Goal: Task Accomplishment & Management: Manage account settings

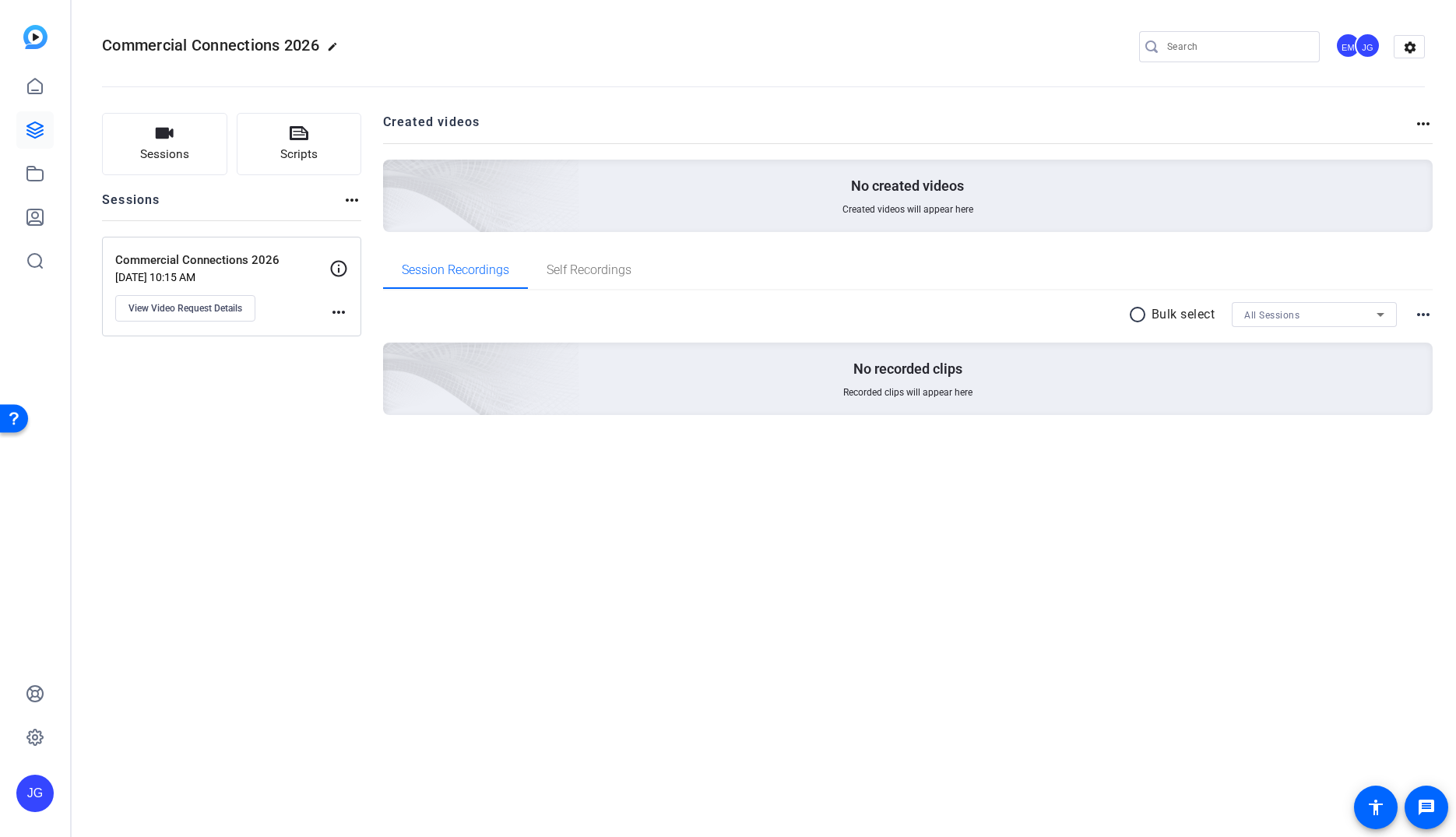
click at [341, 311] on mat-icon "more_horiz" at bounding box center [338, 311] width 19 height 19
click at [224, 315] on div at bounding box center [728, 418] width 1456 height 837
click at [201, 311] on span "View Video Request Details" at bounding box center [185, 308] width 113 height 12
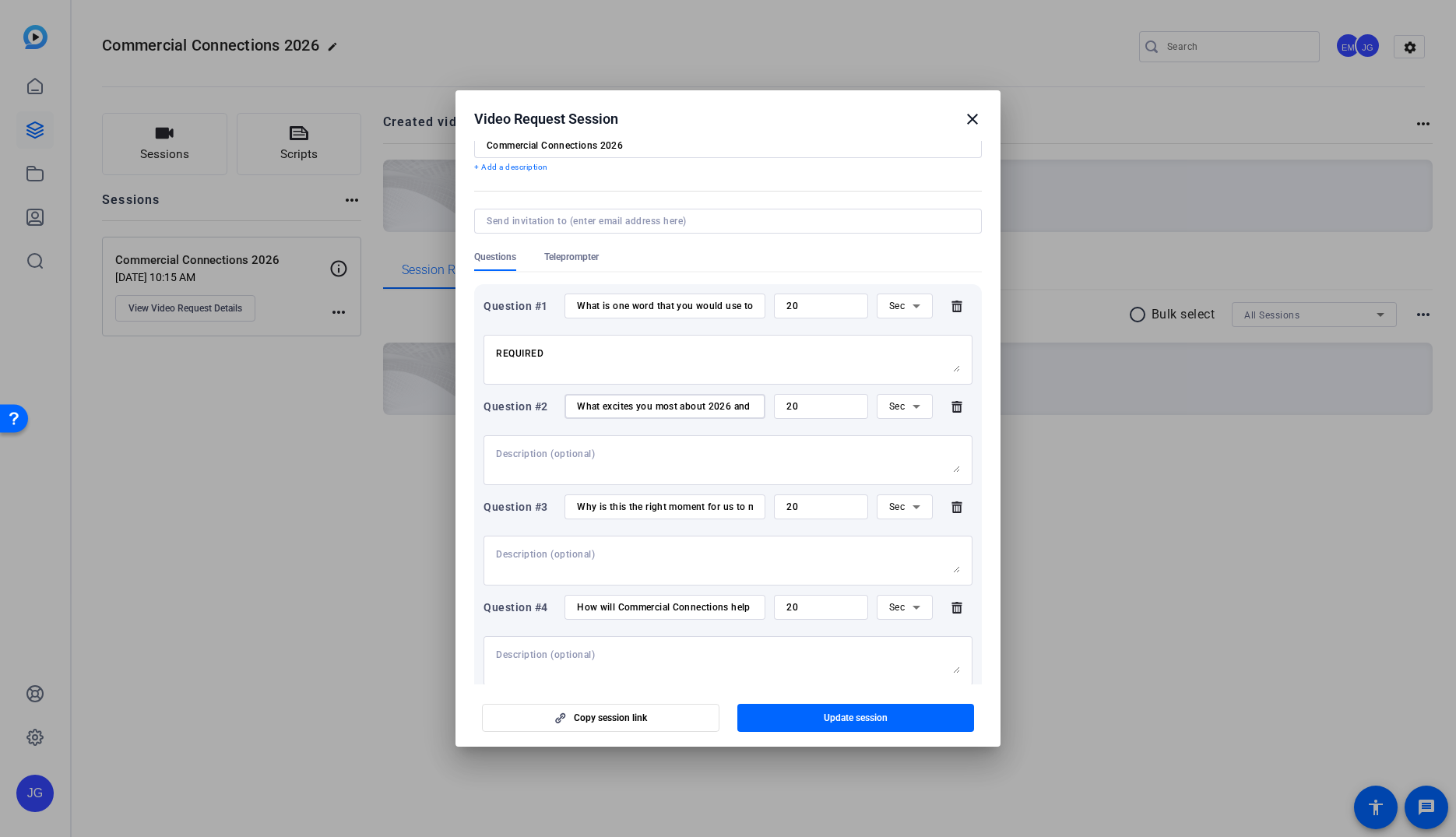
scroll to position [0, 215]
drag, startPoint x: 702, startPoint y: 409, endPoint x: 748, endPoint y: 411, distance: 46.0
click at [802, 410] on div "Question #2 What excites you most about 2026 and how we’ll accelerate impact wi…" at bounding box center [728, 406] width 489 height 25
click at [724, 370] on textarea "REQUIRED" at bounding box center [728, 360] width 464 height 25
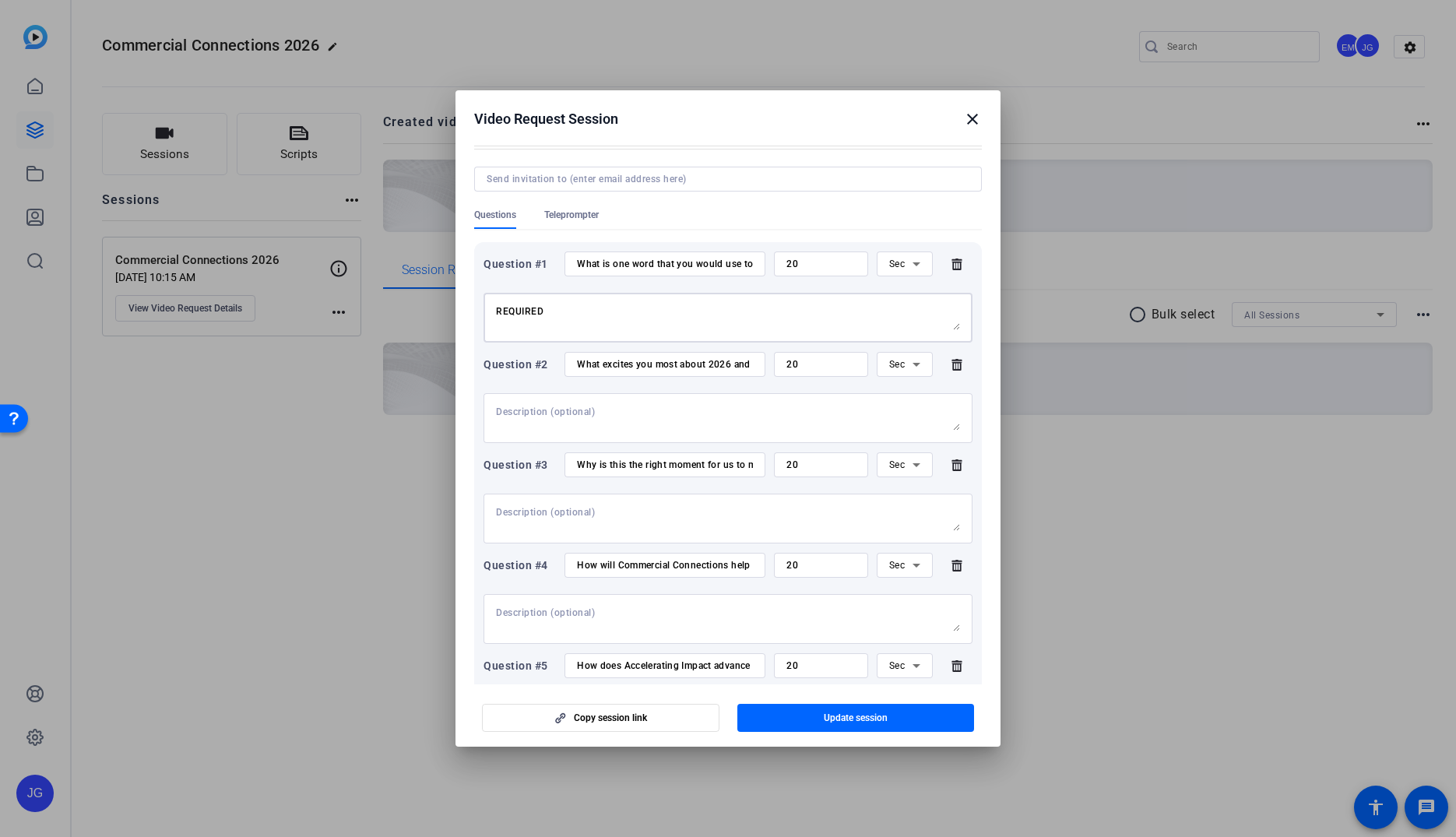
scroll to position [0, 0]
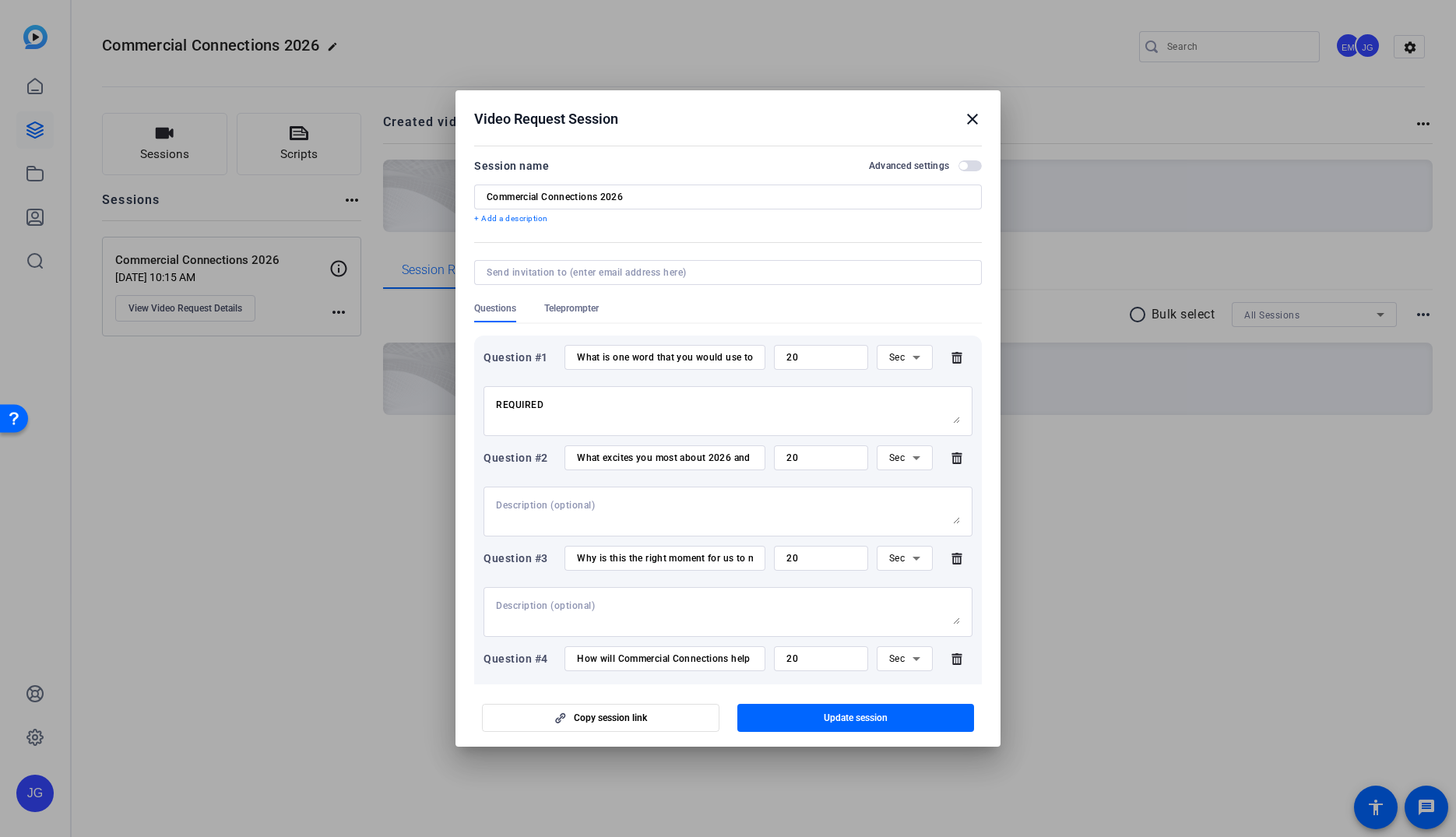
click at [820, 363] on div "20" at bounding box center [821, 357] width 69 height 25
click at [816, 360] on input "20" at bounding box center [821, 357] width 69 height 12
drag, startPoint x: 790, startPoint y: 356, endPoint x: 803, endPoint y: 357, distance: 13.0
click at [793, 357] on input "20" at bounding box center [821, 357] width 69 height 12
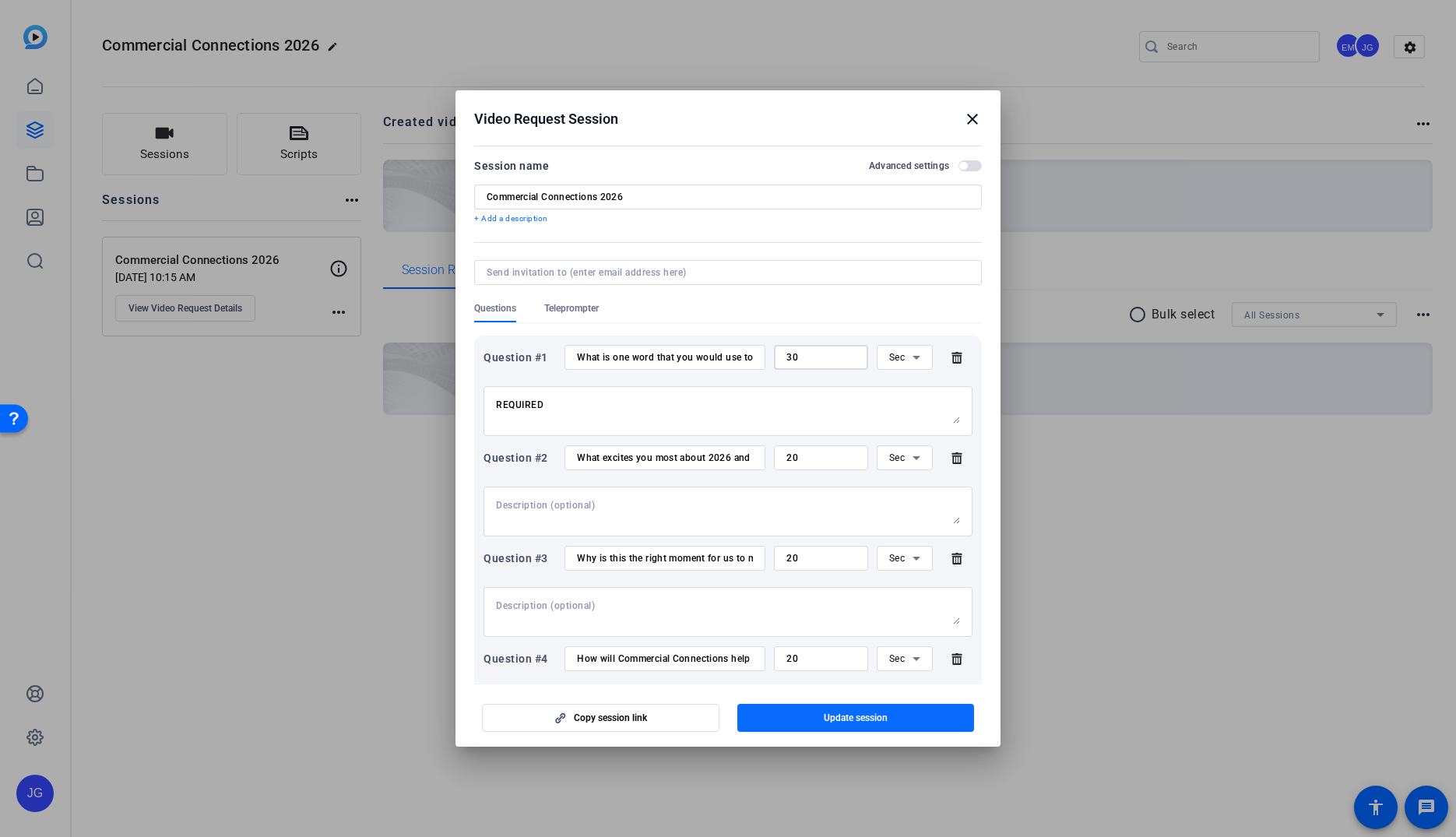
type input "30"
click at [910, 717] on span "button" at bounding box center [855, 718] width 237 height 37
click at [964, 168] on span "button" at bounding box center [962, 165] width 8 height 8
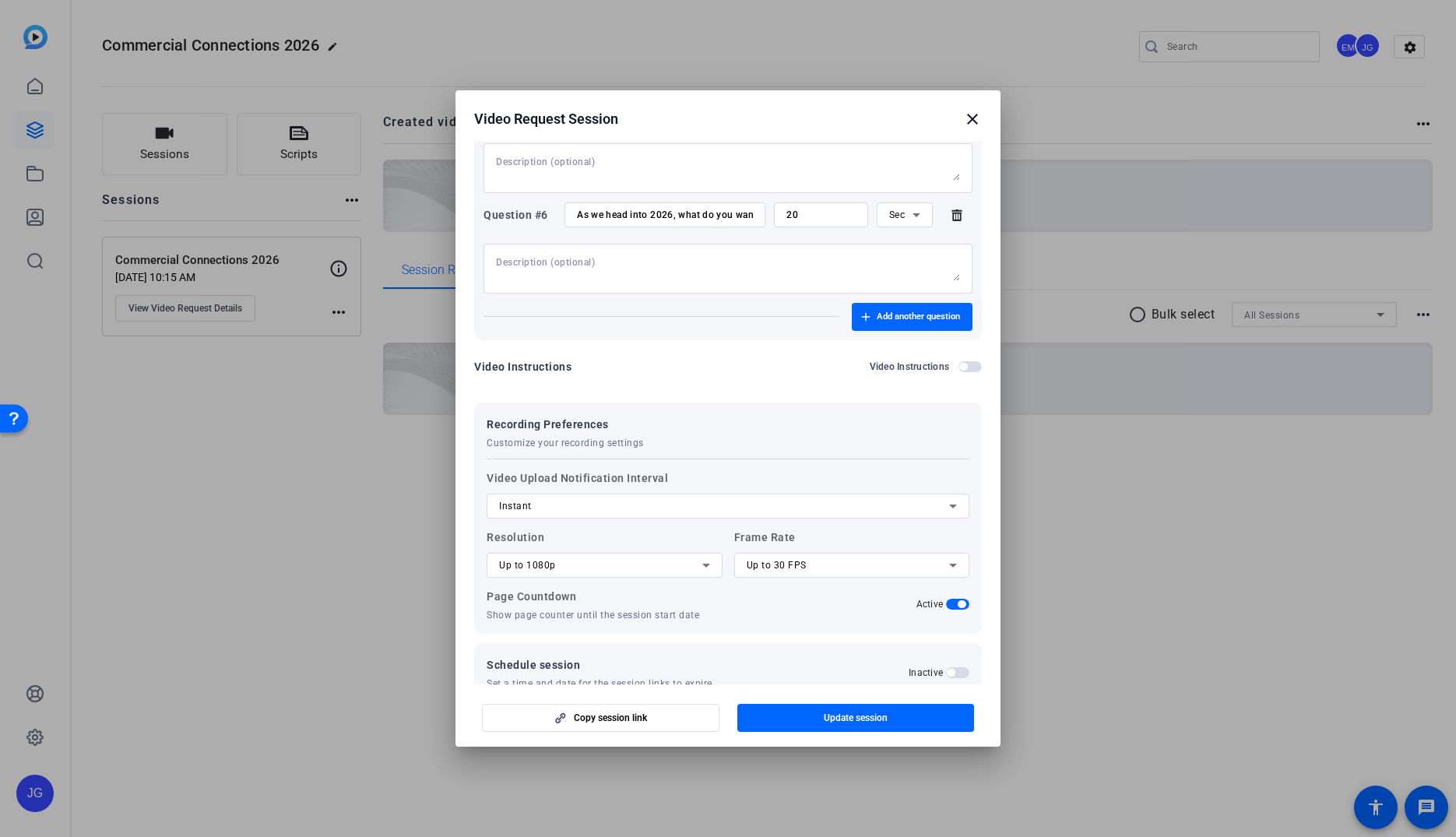
scroll to position [660, 0]
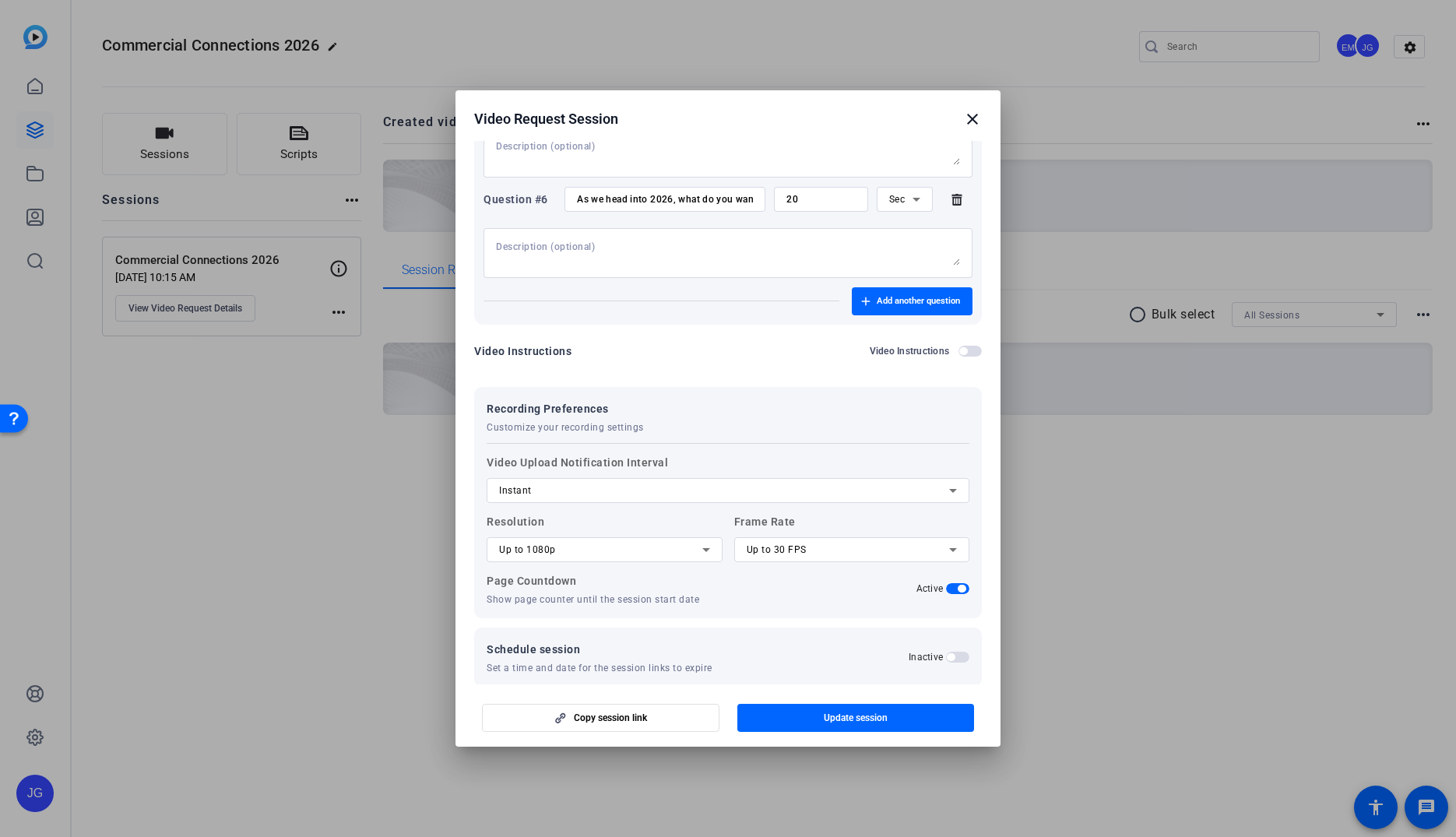
click at [685, 484] on div "Instant" at bounding box center [724, 490] width 450 height 19
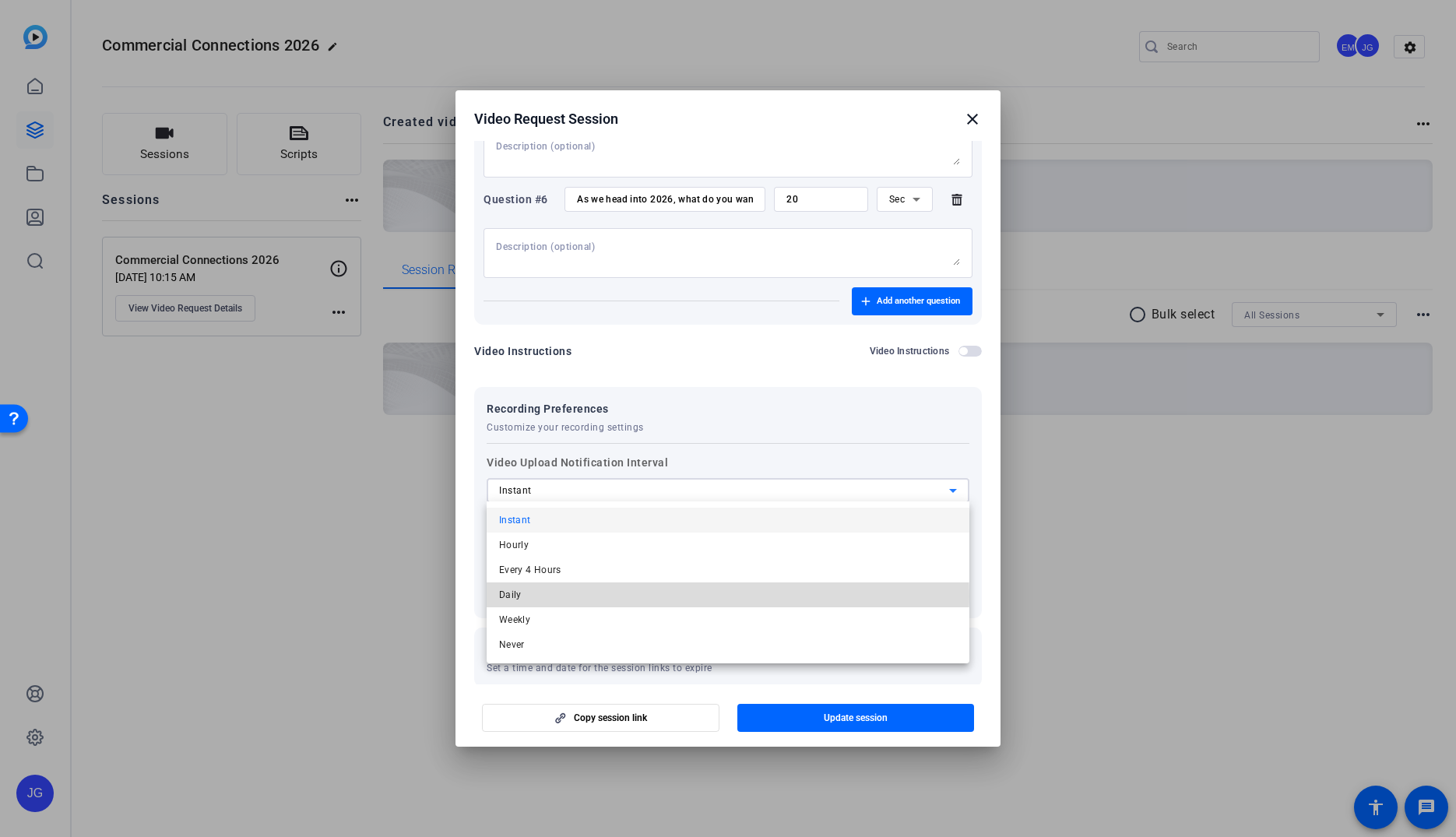
click at [530, 596] on mat-option "Daily" at bounding box center [728, 595] width 483 height 25
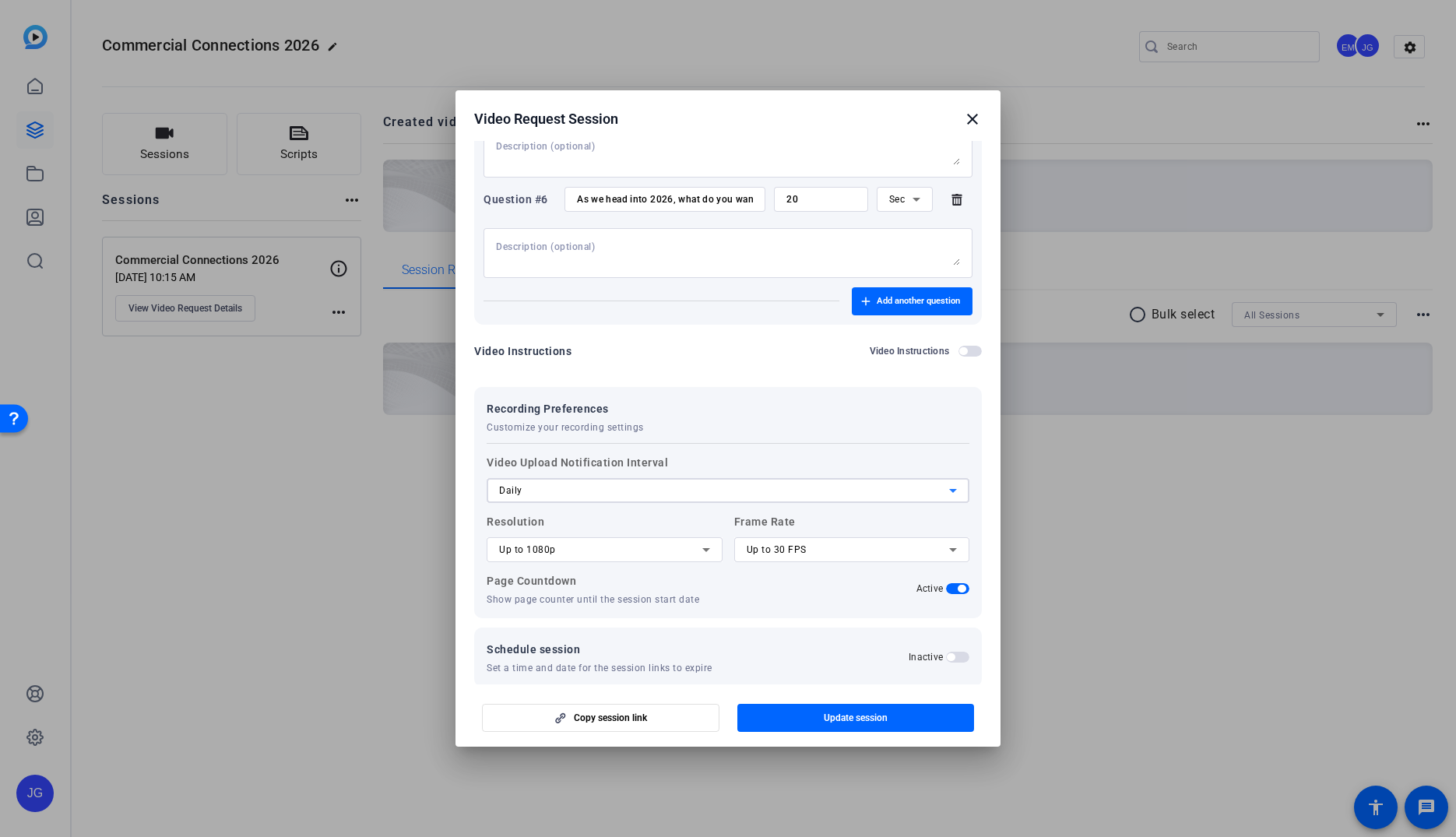
scroll to position [679, 0]
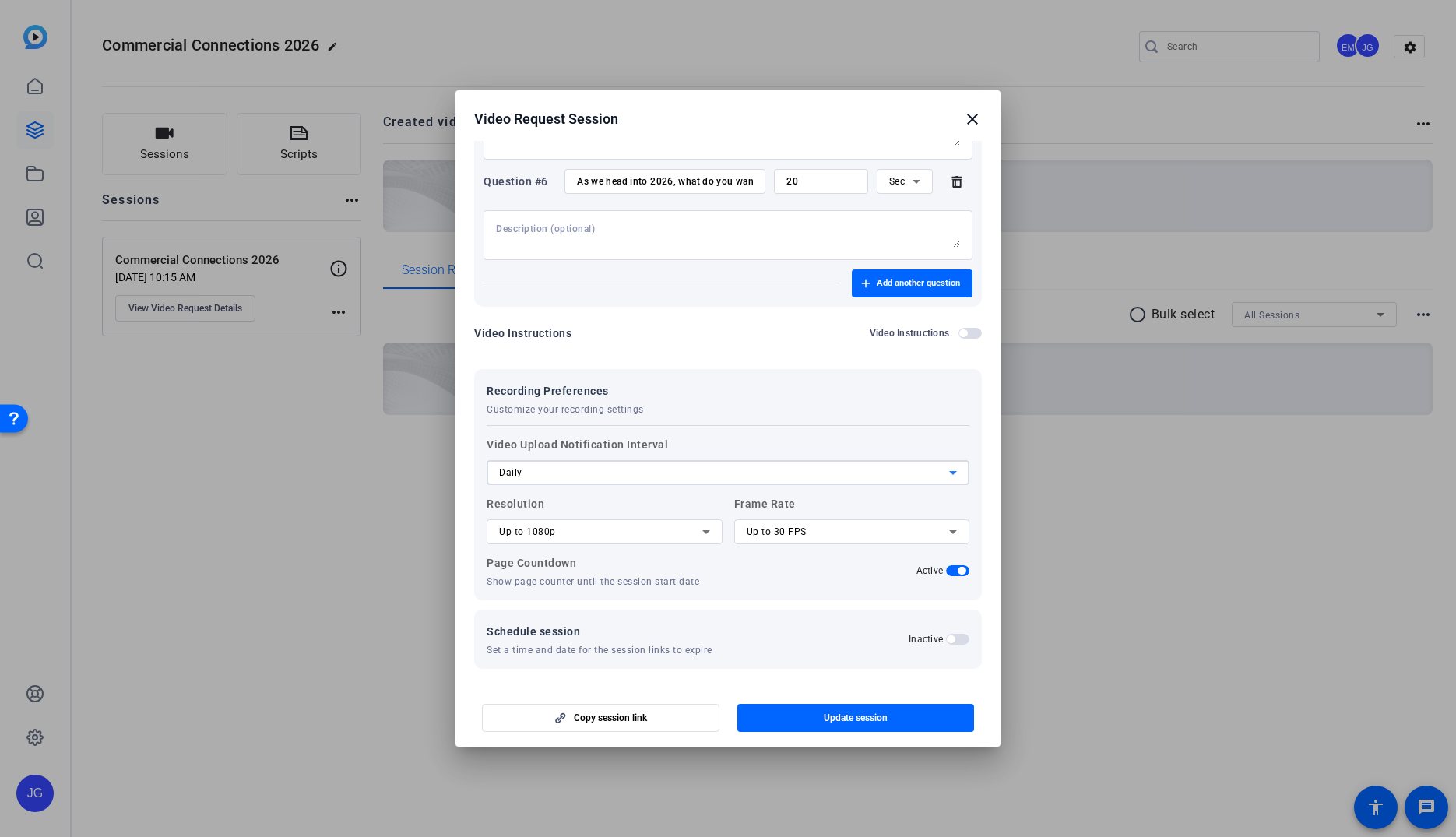
click at [790, 529] on span "Up to 30 FPS" at bounding box center [777, 532] width 60 height 11
click at [790, 529] on div at bounding box center [728, 418] width 1456 height 837
click at [687, 536] on div "Up to 1080p" at bounding box center [601, 532] width 203 height 19
click at [749, 573] on div at bounding box center [728, 418] width 1456 height 837
click at [873, 726] on span "button" at bounding box center [855, 718] width 237 height 37
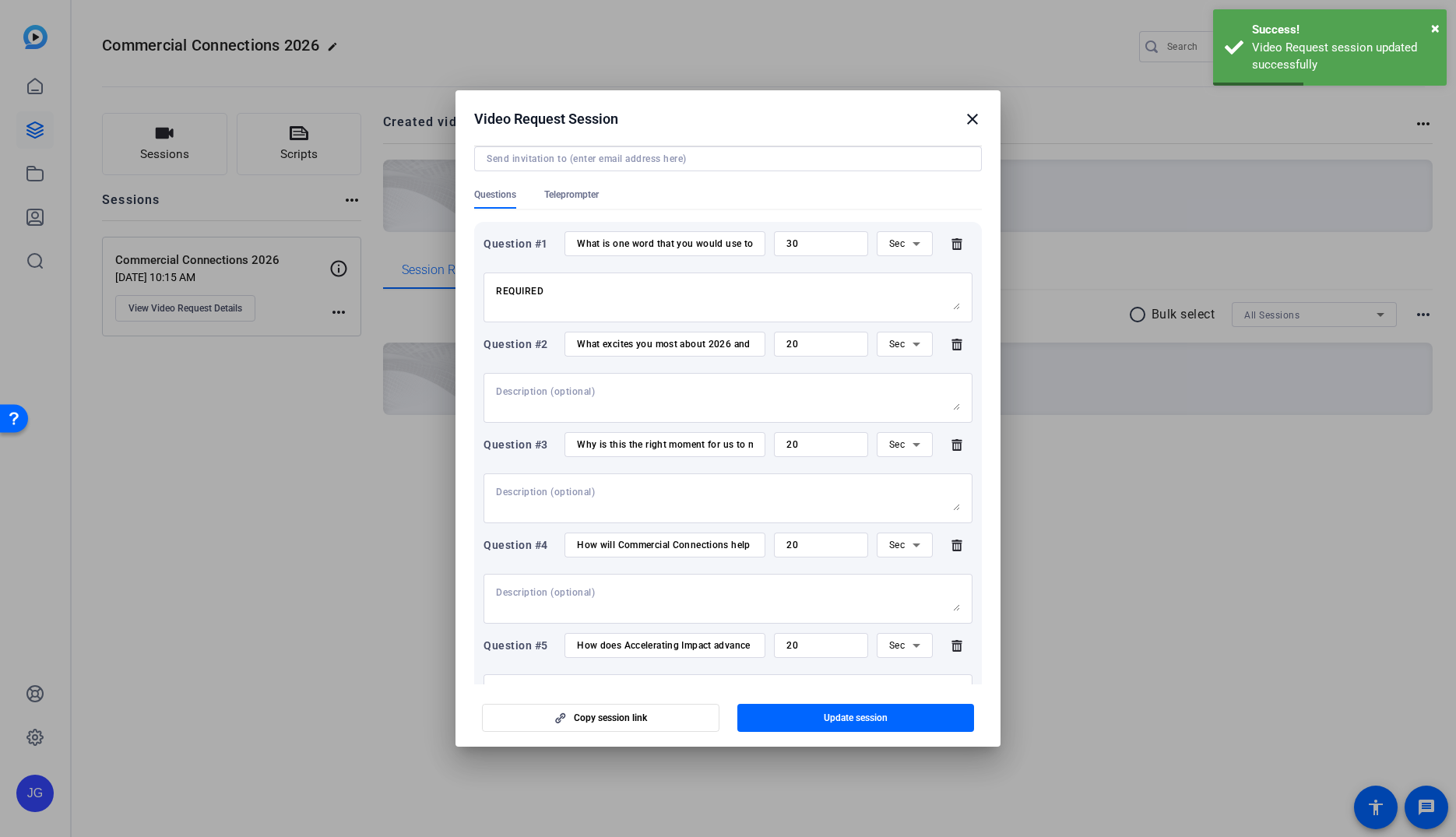
scroll to position [119, 0]
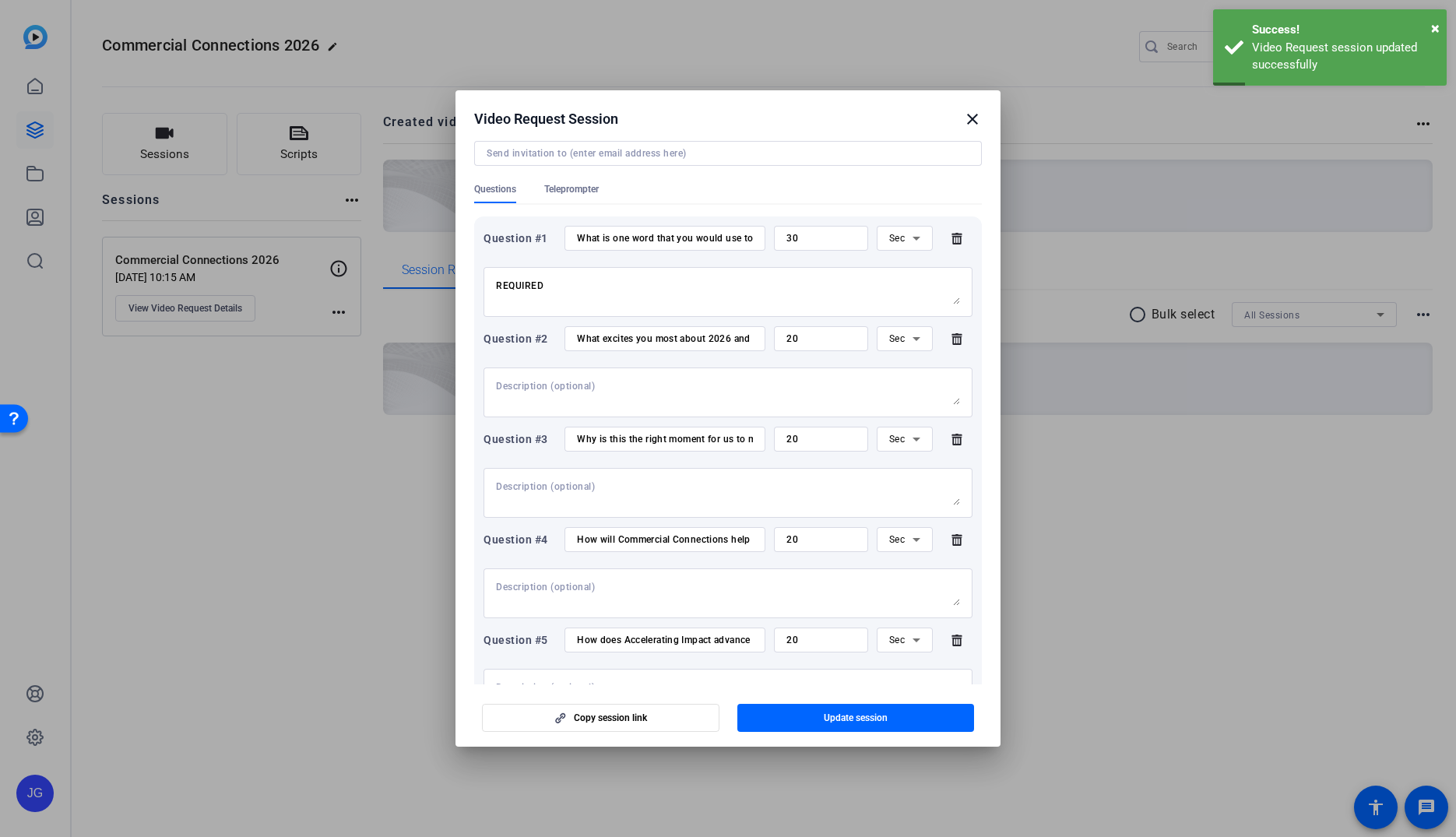
click at [969, 121] on mat-icon "close" at bounding box center [972, 119] width 19 height 19
